Goal: Transaction & Acquisition: Purchase product/service

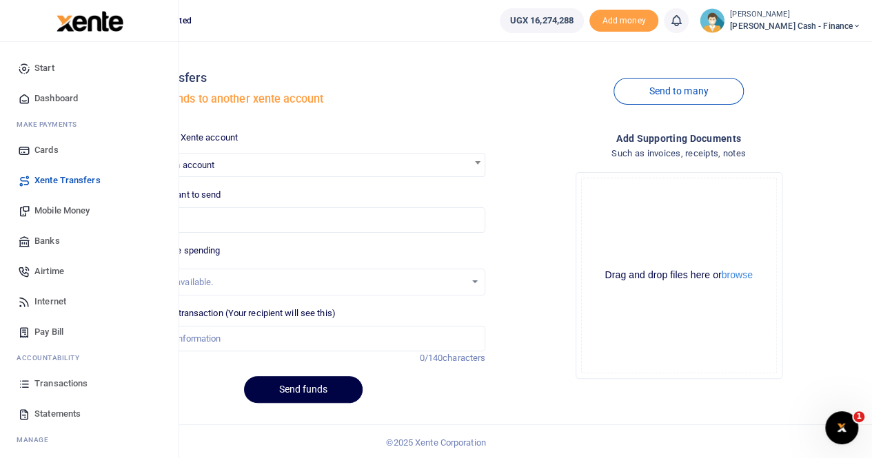
click at [60, 179] on span "Xente Transfers" at bounding box center [67, 181] width 66 height 14
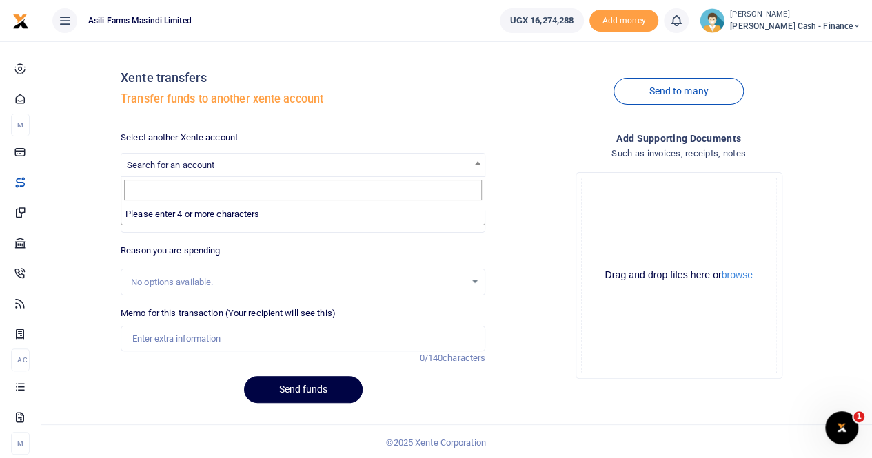
click at [186, 164] on span "Search for an account" at bounding box center [171, 165] width 88 height 10
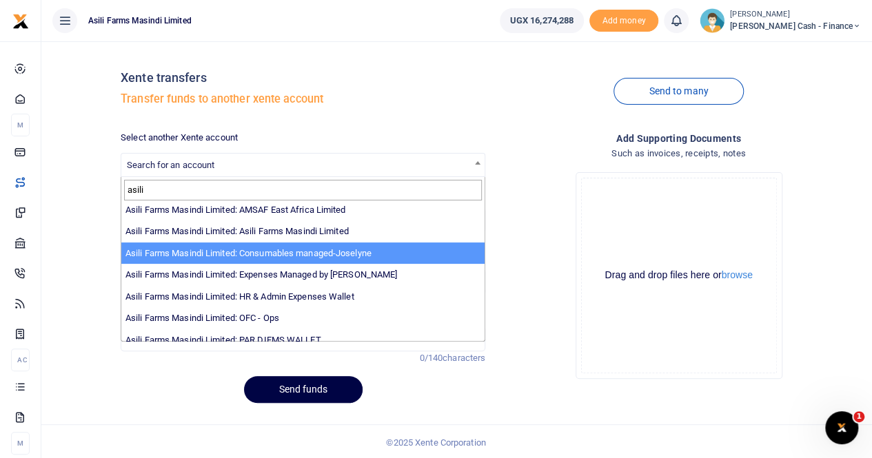
scroll to position [69, 0]
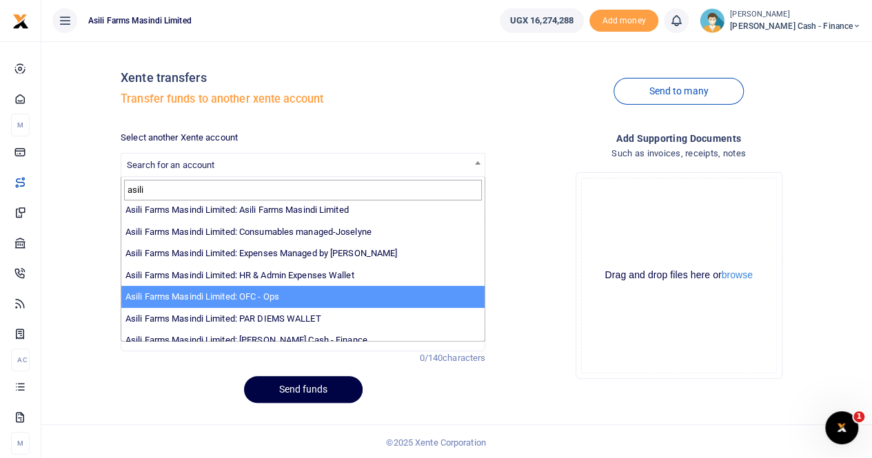
type input "asili"
select select "4038"
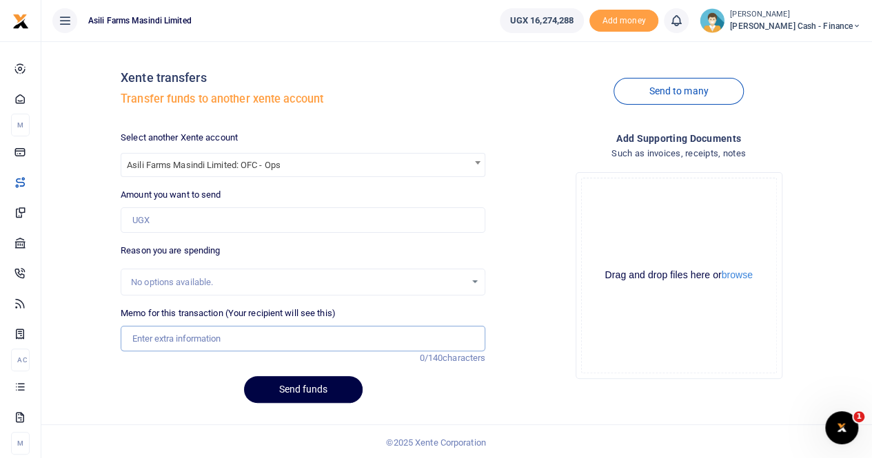
click at [172, 337] on input "Memo for this transaction (Your recipient will see this)" at bounding box center [303, 339] width 365 height 26
paste input "KILAK PROCESSING FACILITY NEW MOTORS"
click at [130, 336] on input "KILAK PROCESSING FACILITY NEW MOTORS" at bounding box center [303, 339] width 365 height 26
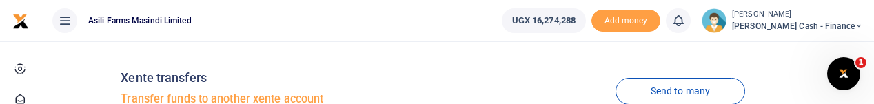
type input "TRANSFER TO OFC FOR KILAK PROCESSING FACILITY NEW MOTORS"
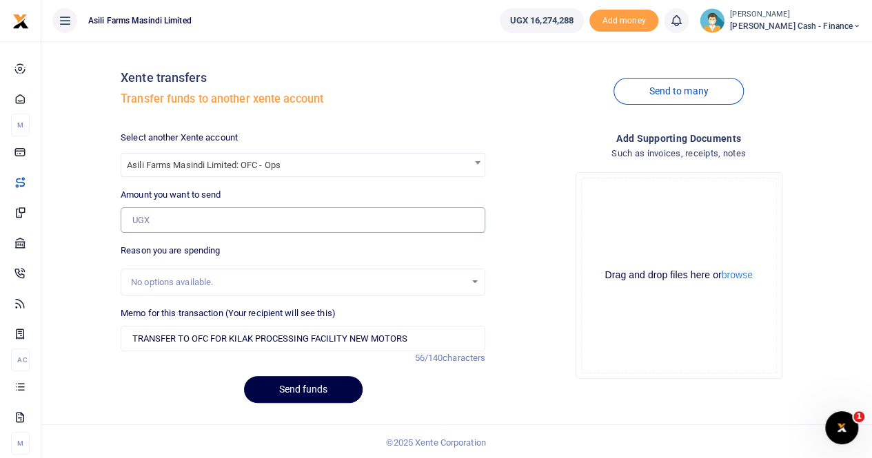
click at [166, 220] on input "Amount you want to send" at bounding box center [303, 221] width 365 height 26
paste input "2,470,000"
type input "2,470,000"
click at [746, 279] on button "browse" at bounding box center [737, 275] width 31 height 10
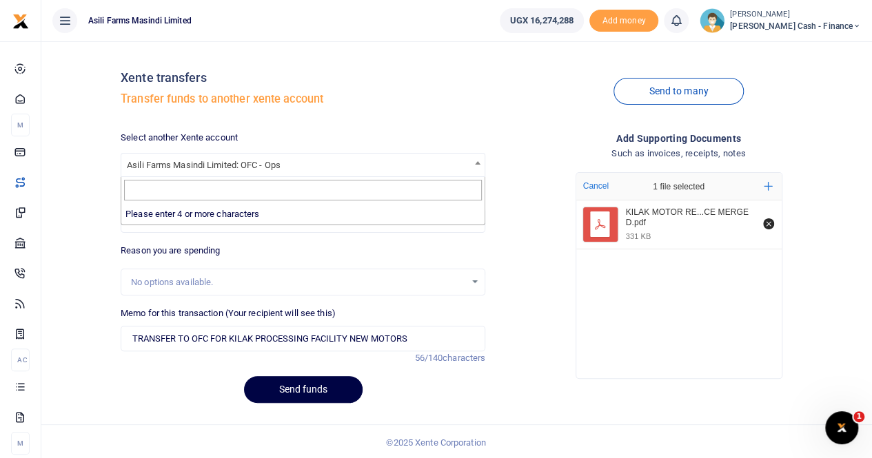
click at [478, 162] on b at bounding box center [478, 162] width 6 height 3
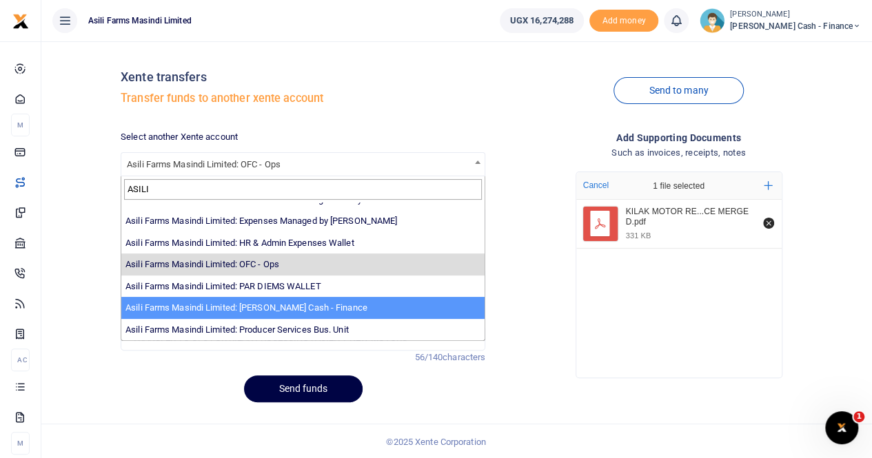
scroll to position [1, 0]
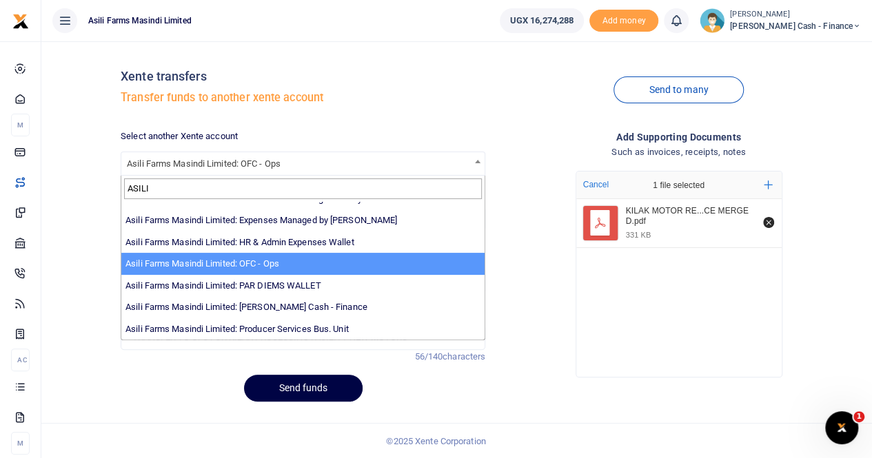
type input "ASILI"
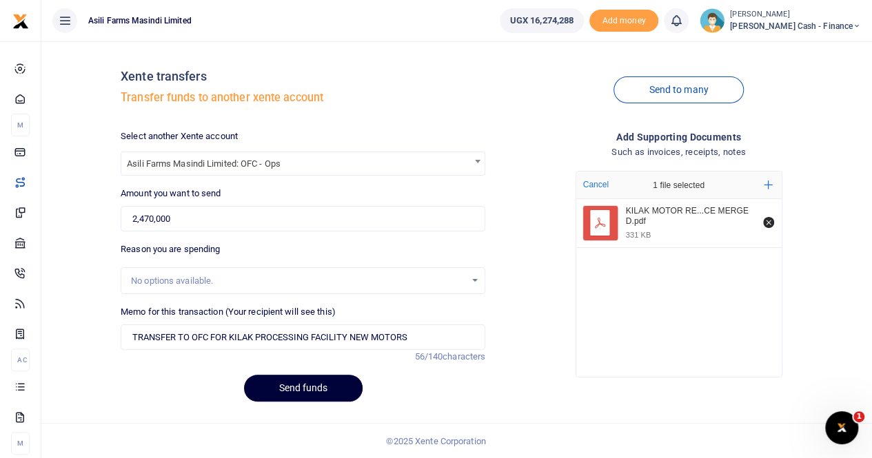
click at [299, 388] on button "Send funds" at bounding box center [303, 388] width 119 height 27
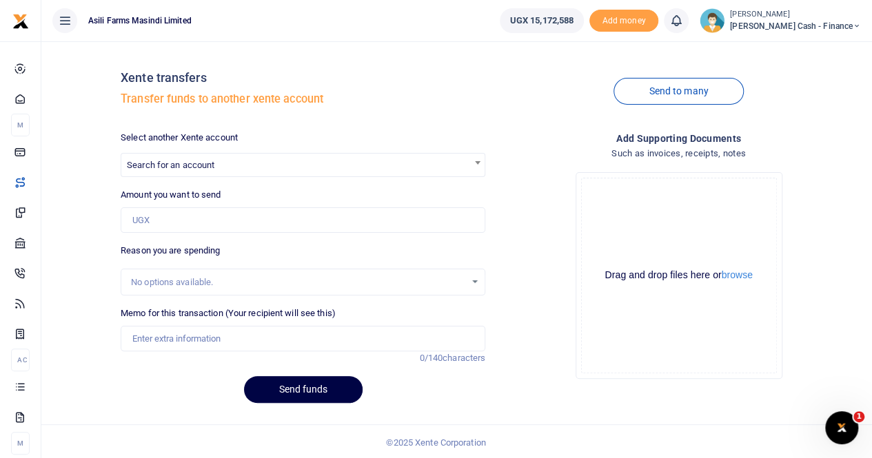
click at [212, 161] on span "Search for an account" at bounding box center [171, 165] width 88 height 10
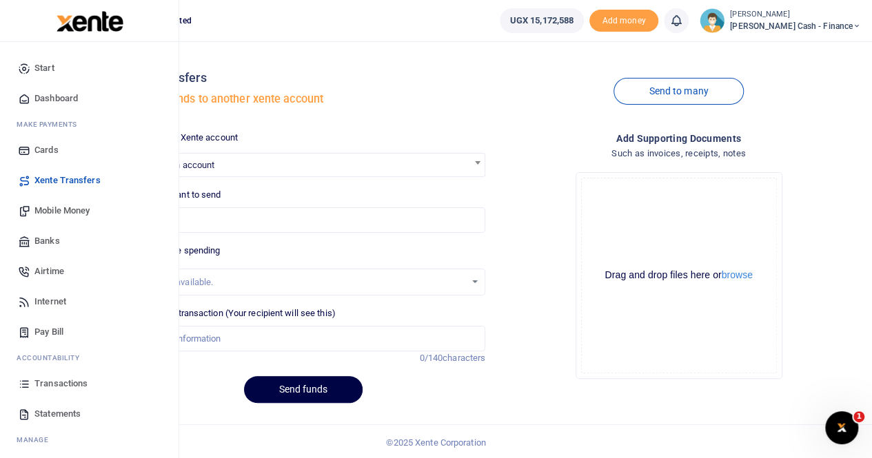
click at [69, 213] on span "Mobile Money" at bounding box center [61, 211] width 55 height 14
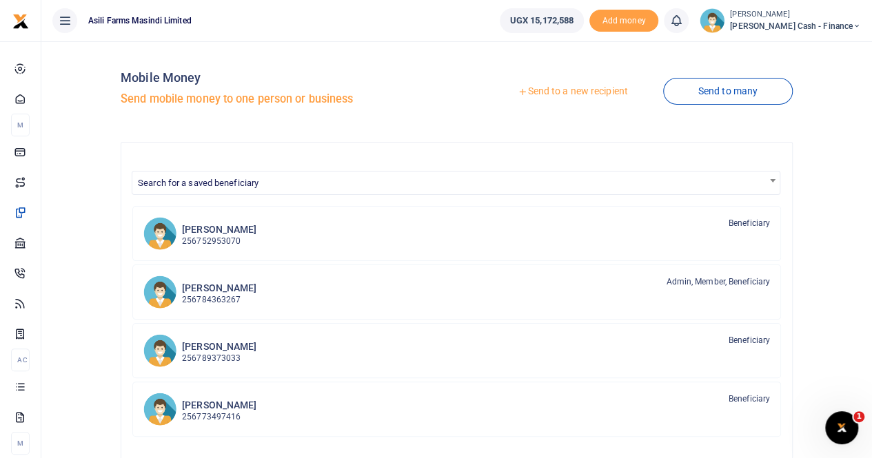
click at [571, 89] on div at bounding box center [436, 229] width 872 height 458
click at [556, 92] on link "Send to a new recipient" at bounding box center [573, 91] width 180 height 25
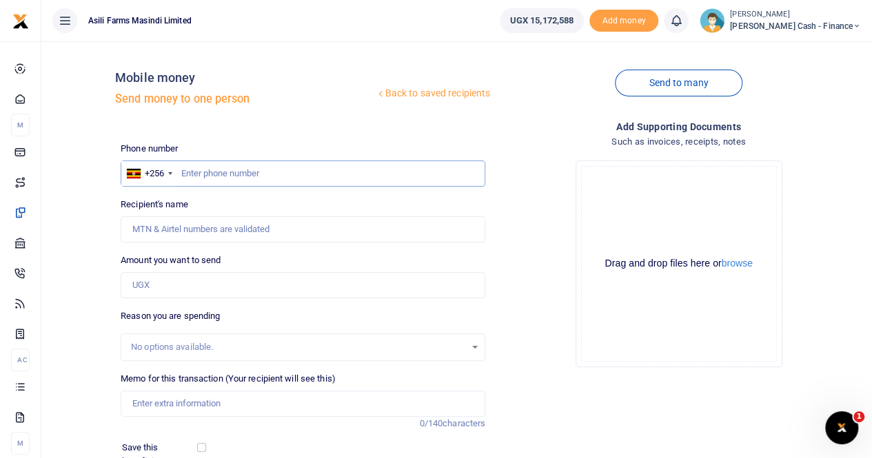
click at [208, 174] on input "text" at bounding box center [303, 174] width 365 height 26
type input "0700345301"
type input "[PERSON_NAME]"
type input "0700345301"
click at [739, 264] on button "browse" at bounding box center [737, 264] width 31 height 10
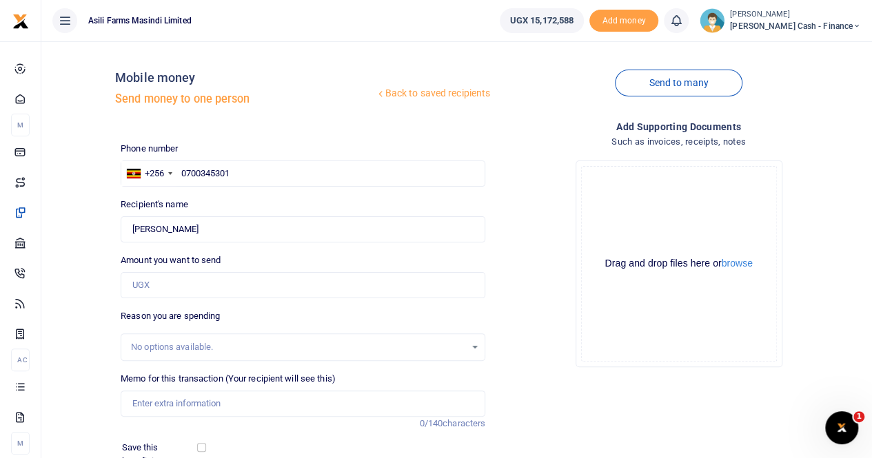
click at [183, 348] on div "No options available." at bounding box center [298, 348] width 334 height 14
click at [161, 280] on input "Amount you want to send" at bounding box center [303, 285] width 365 height 26
type input "1,850,000"
click at [177, 398] on input "Memo for this transaction (Your recipient will see this)" at bounding box center [303, 404] width 365 height 26
type input "Payment for repair of tryers"
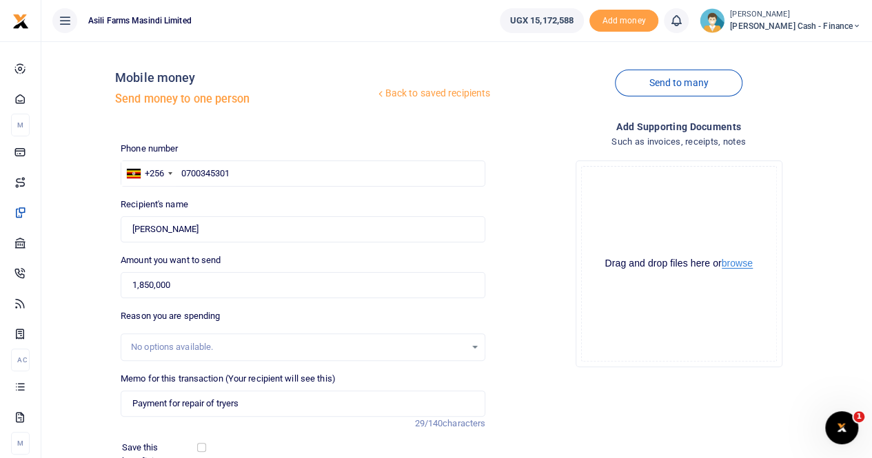
click at [732, 268] on button "browse" at bounding box center [737, 264] width 31 height 10
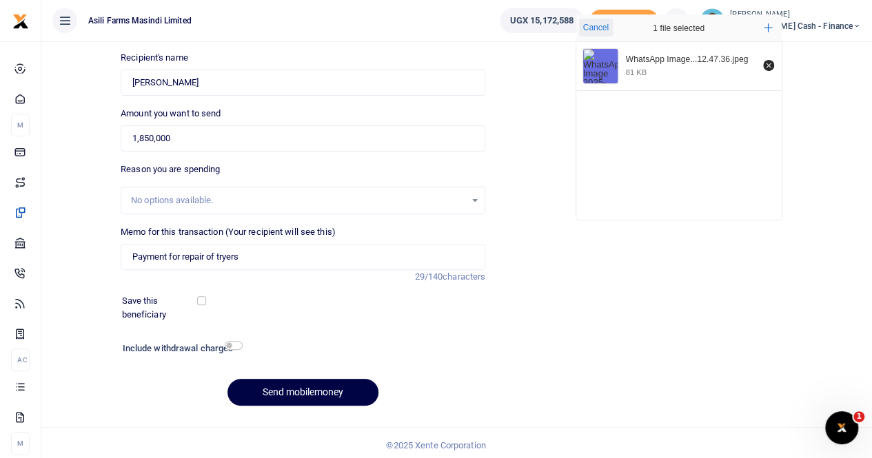
scroll to position [150, 0]
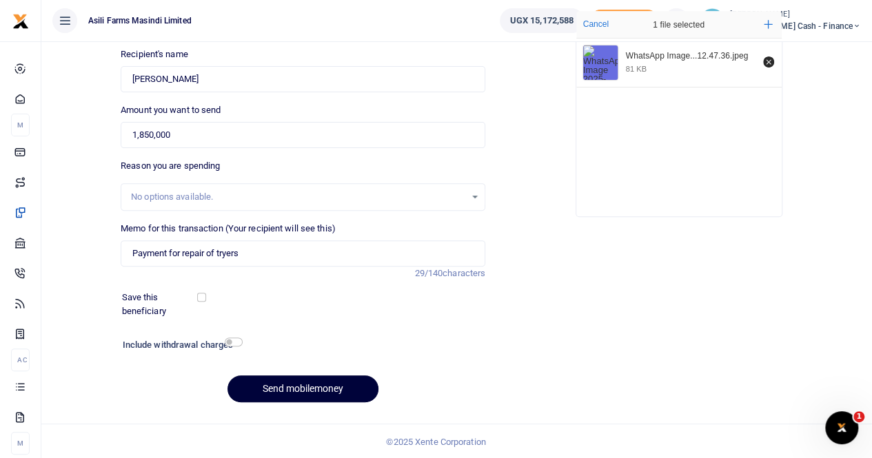
click at [276, 392] on button "Send mobilemoney" at bounding box center [303, 389] width 151 height 27
